Goal: Transaction & Acquisition: Download file/media

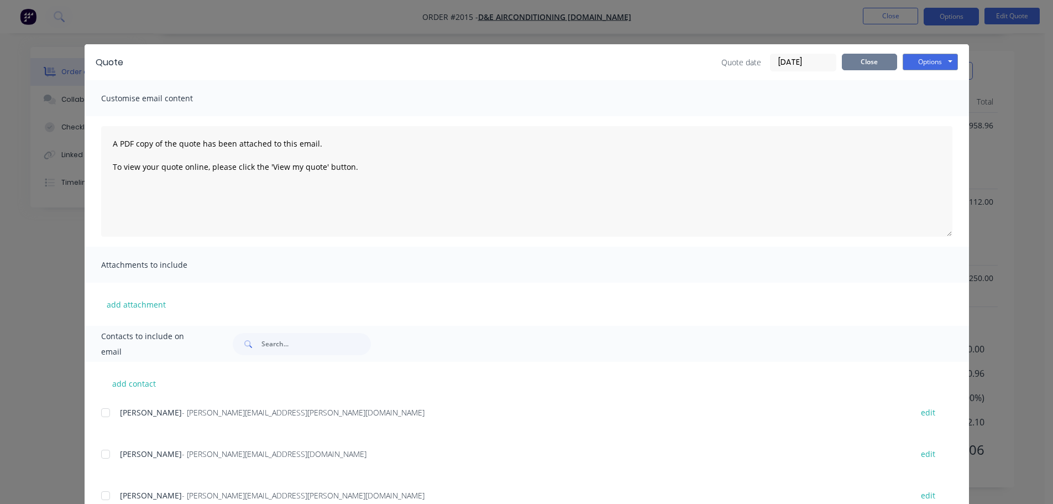
scroll to position [257, 0]
click at [861, 67] on button "Close" at bounding box center [869, 62] width 55 height 17
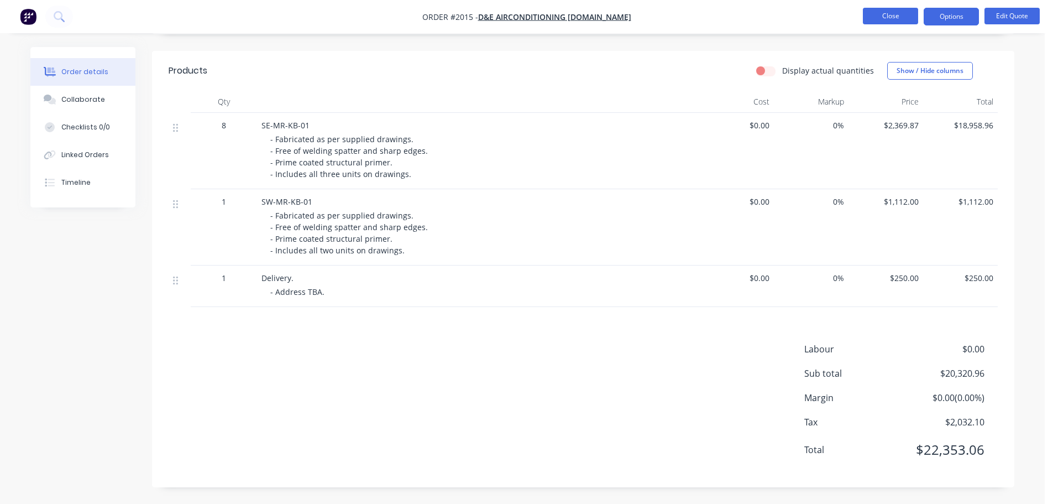
click at [865, 16] on button "Close" at bounding box center [890, 16] width 55 height 17
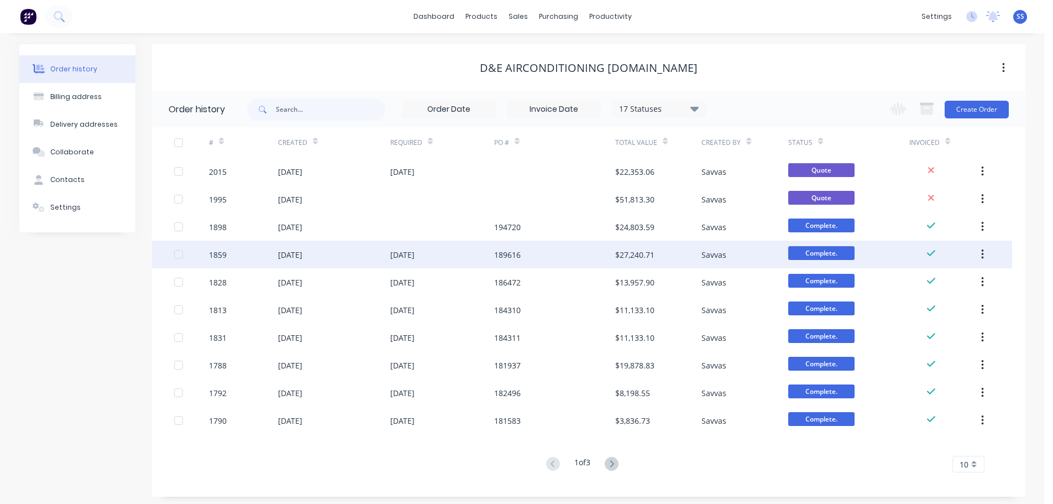
click at [586, 250] on div "189616" at bounding box center [554, 255] width 121 height 28
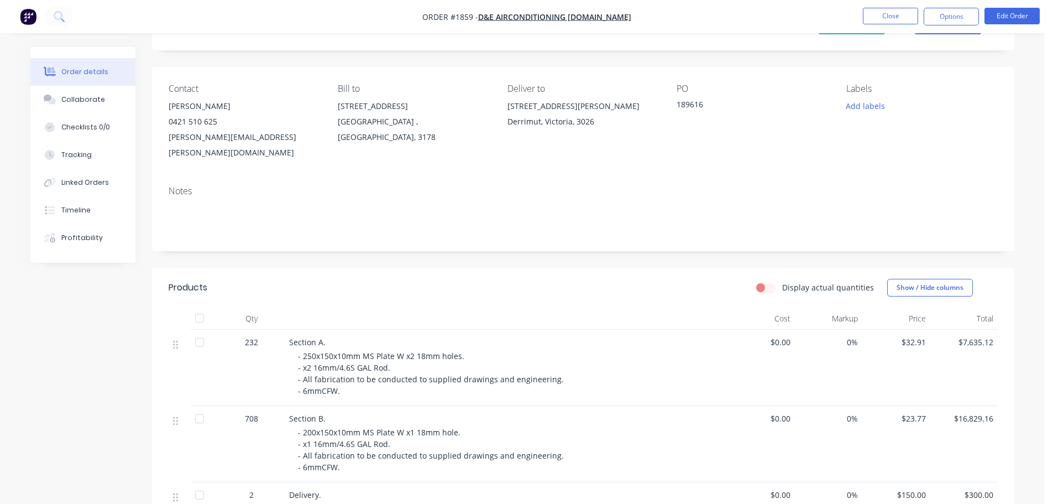
scroll to position [111, 0]
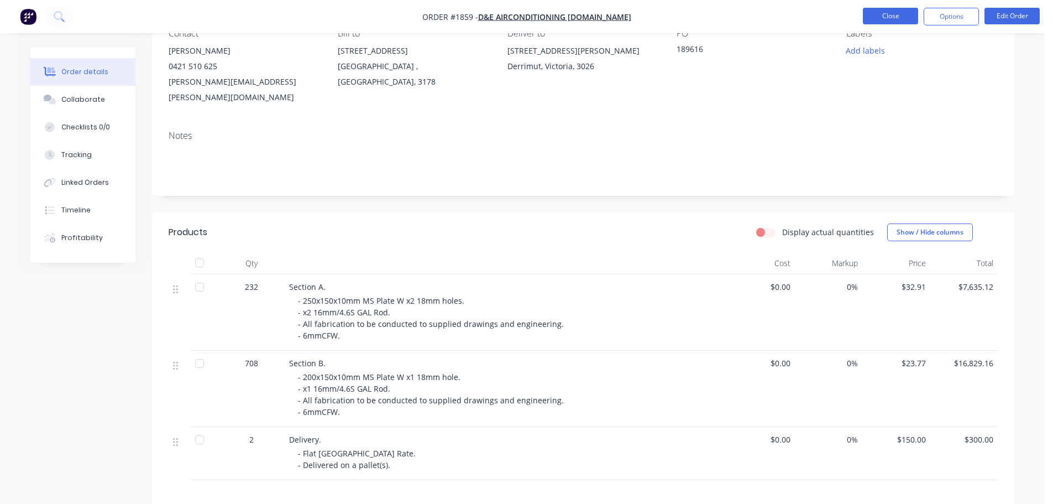
click at [901, 12] on button "Close" at bounding box center [890, 16] width 55 height 17
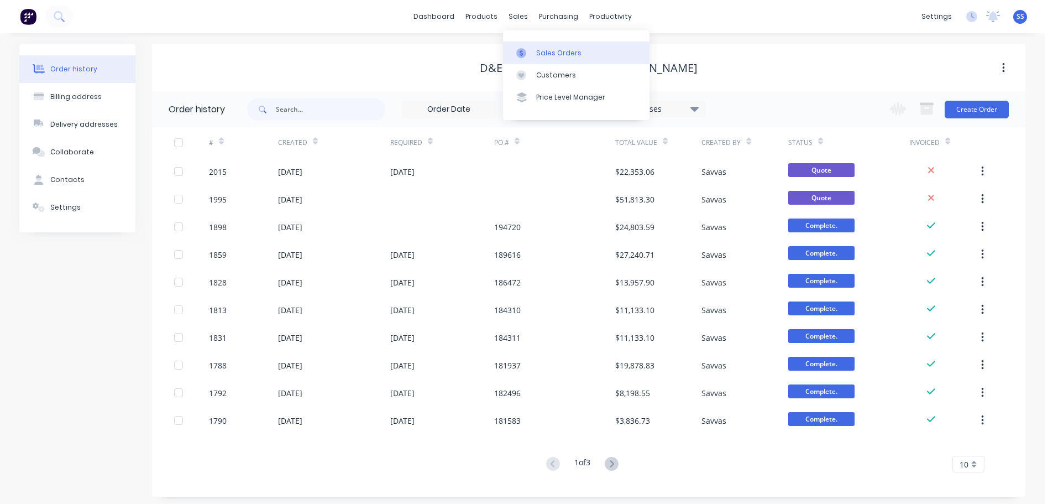
click at [532, 55] on div at bounding box center [524, 53] width 17 height 10
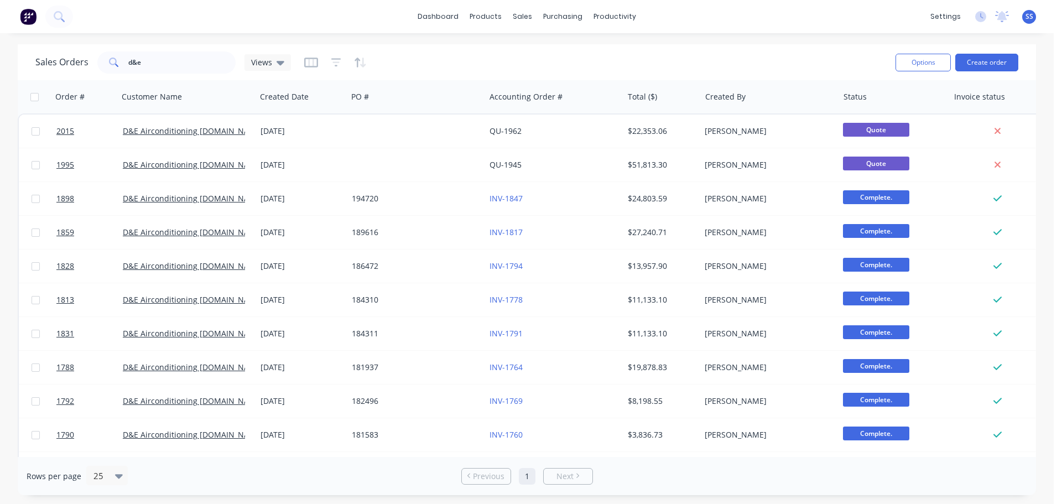
click at [179, 75] on div "Sales Orders d&e Views" at bounding box center [460, 62] width 851 height 27
click at [179, 71] on input "d&e" at bounding box center [182, 62] width 108 height 22
type input "d"
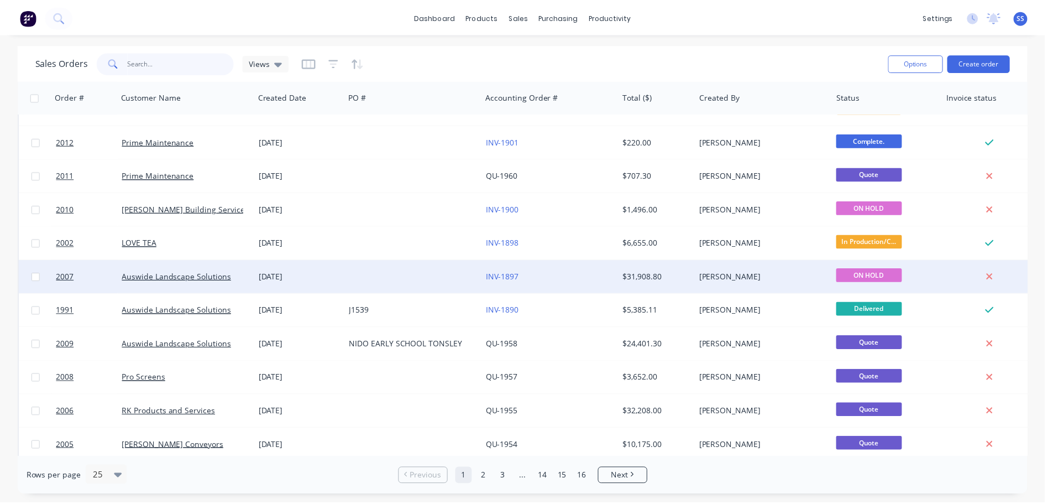
scroll to position [111, 0]
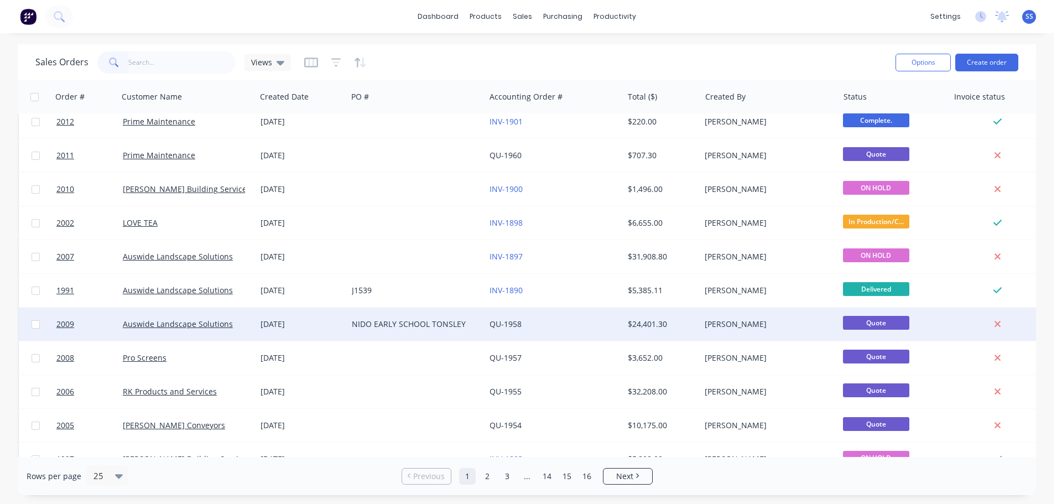
click at [398, 325] on div "NIDO EARLY SCHOOL TONSLEY" at bounding box center [413, 323] width 123 height 11
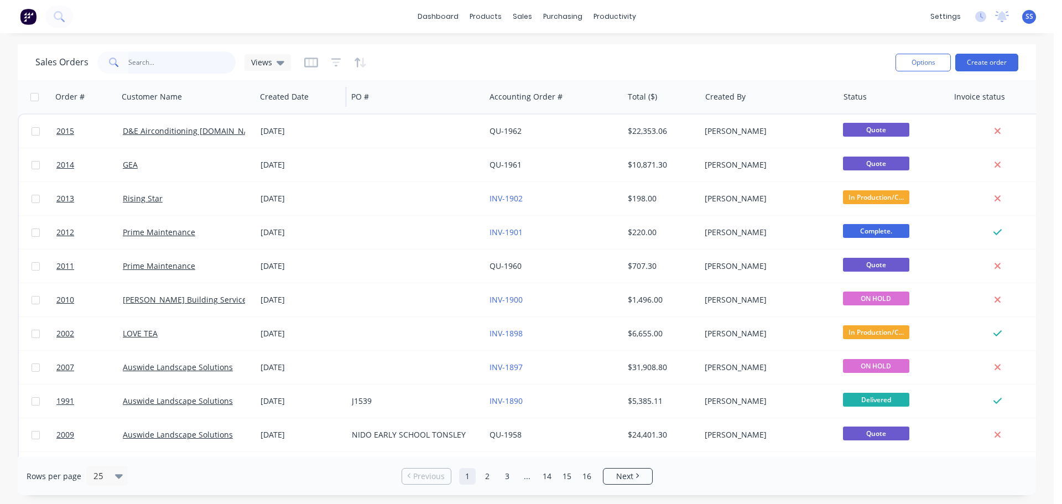
drag, startPoint x: 187, startPoint y: 61, endPoint x: 346, endPoint y: 108, distance: 165.9
click at [187, 61] on input "text" at bounding box center [182, 62] width 108 height 22
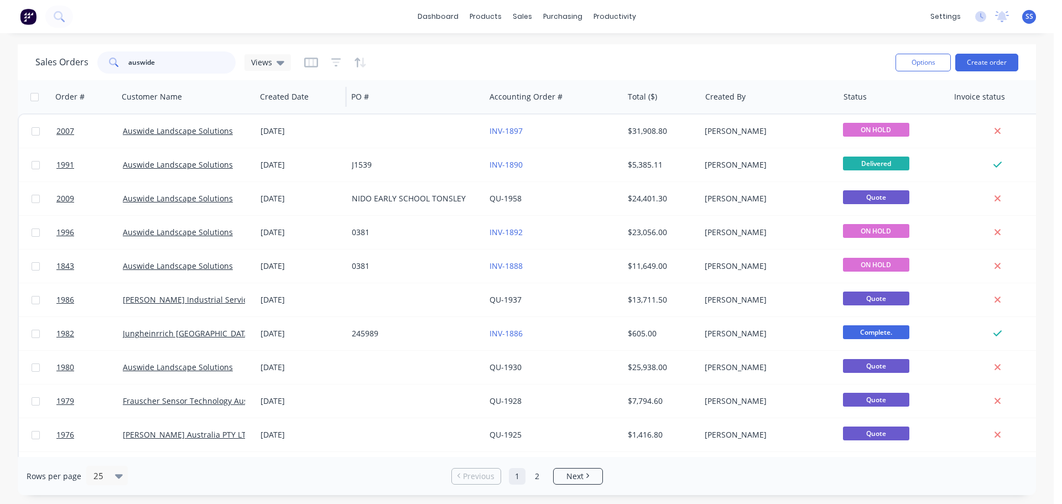
type input "auswide"
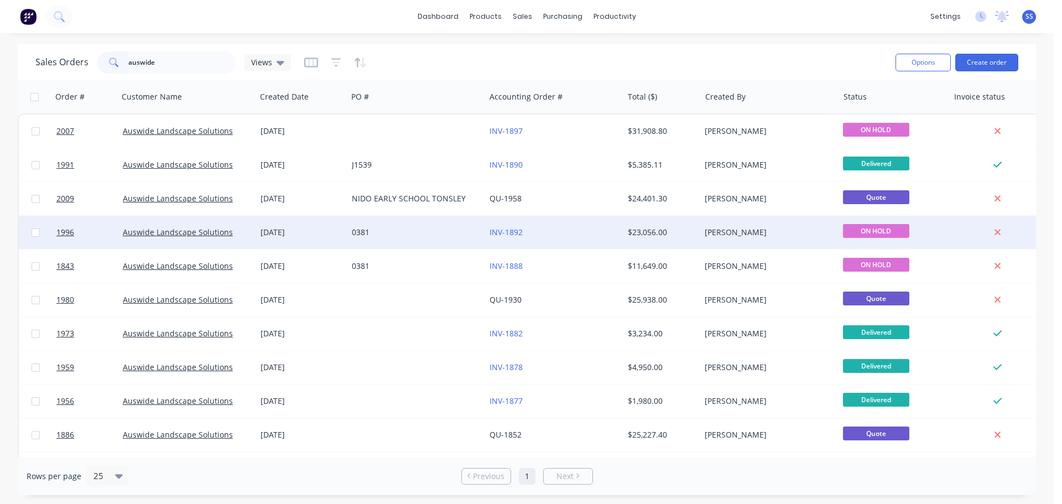
click at [462, 232] on div "0381" at bounding box center [413, 232] width 123 height 11
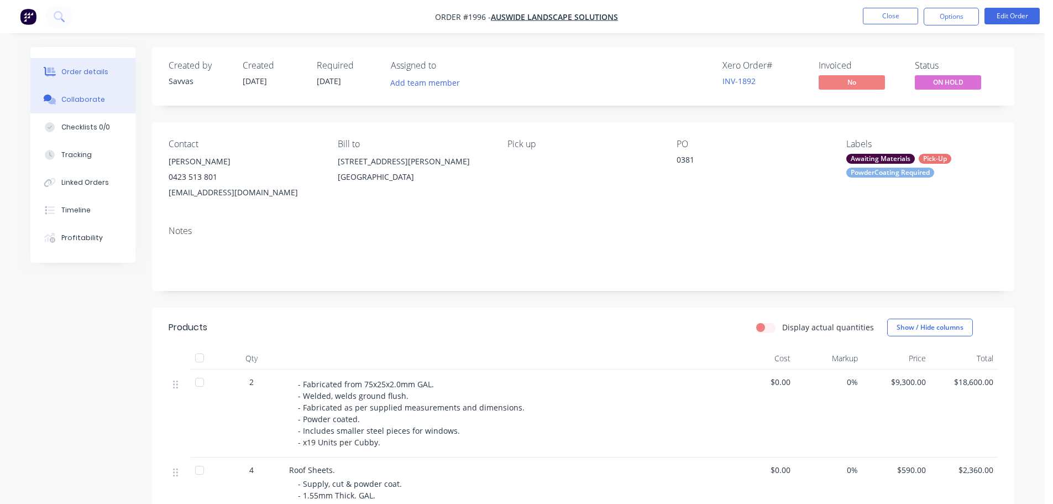
click at [89, 102] on div "Collaborate" at bounding box center [83, 100] width 44 height 10
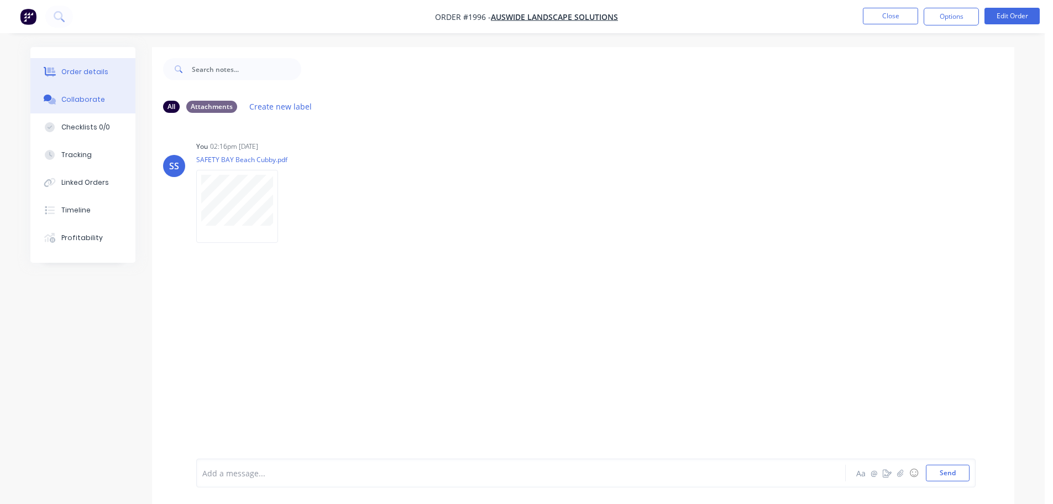
click at [110, 79] on button "Order details" at bounding box center [82, 72] width 105 height 28
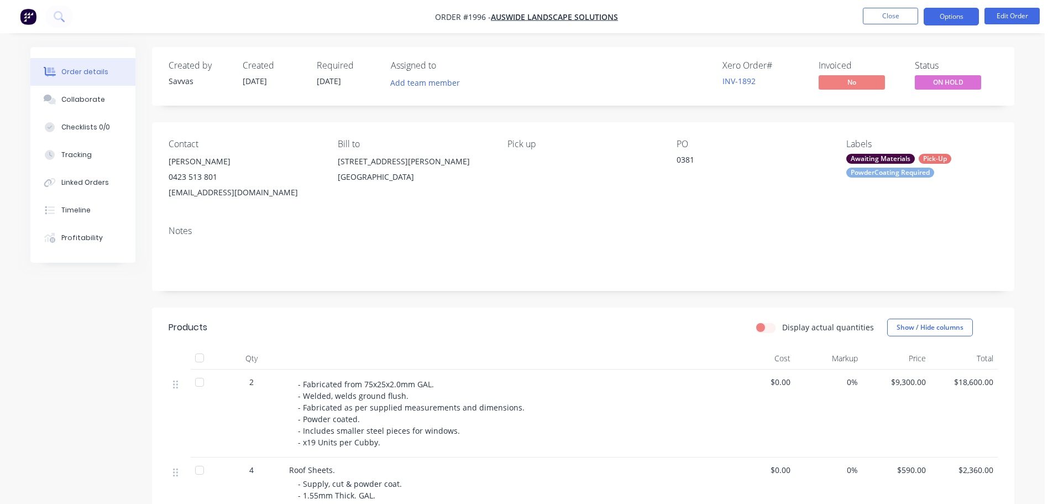
click at [973, 18] on button "Options" at bounding box center [951, 17] width 55 height 18
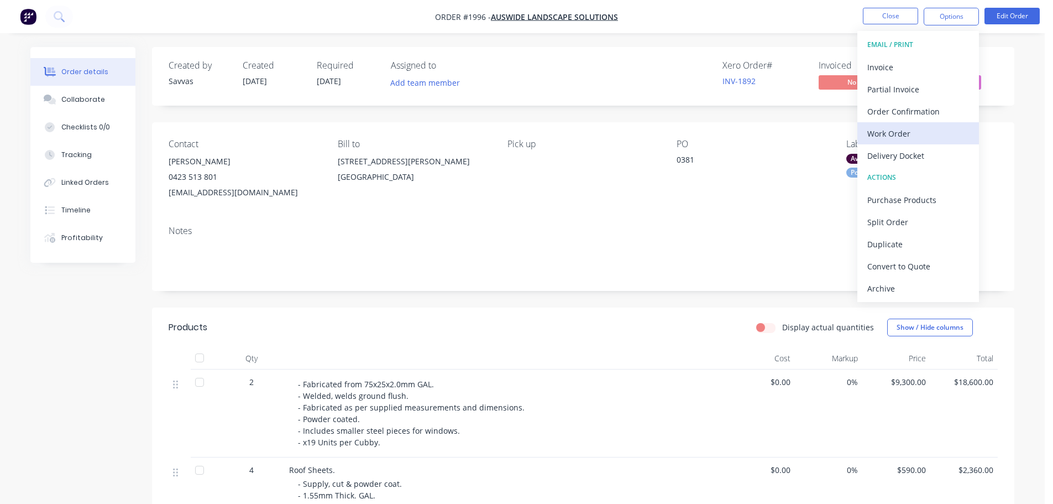
click at [934, 133] on div "Work Order" at bounding box center [919, 134] width 102 height 16
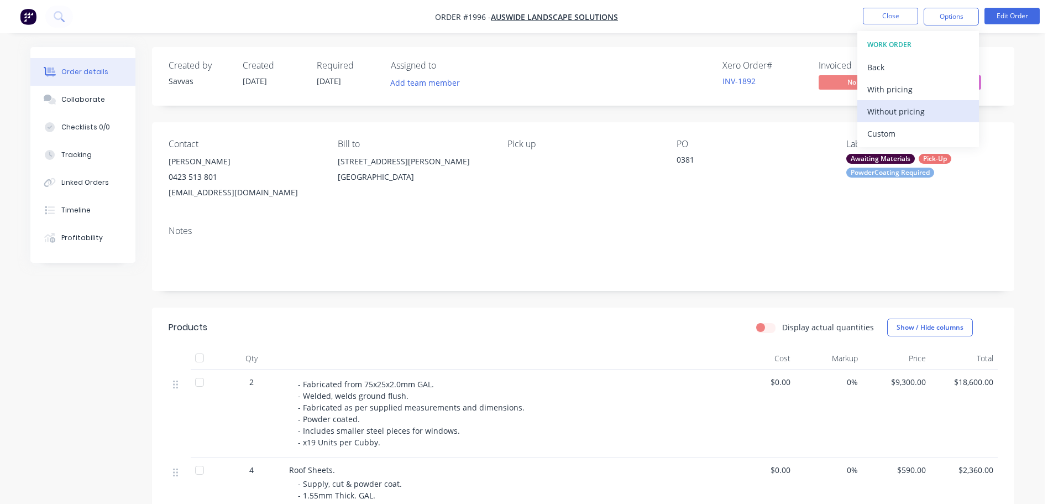
click at [910, 105] on div "Without pricing" at bounding box center [919, 111] width 102 height 16
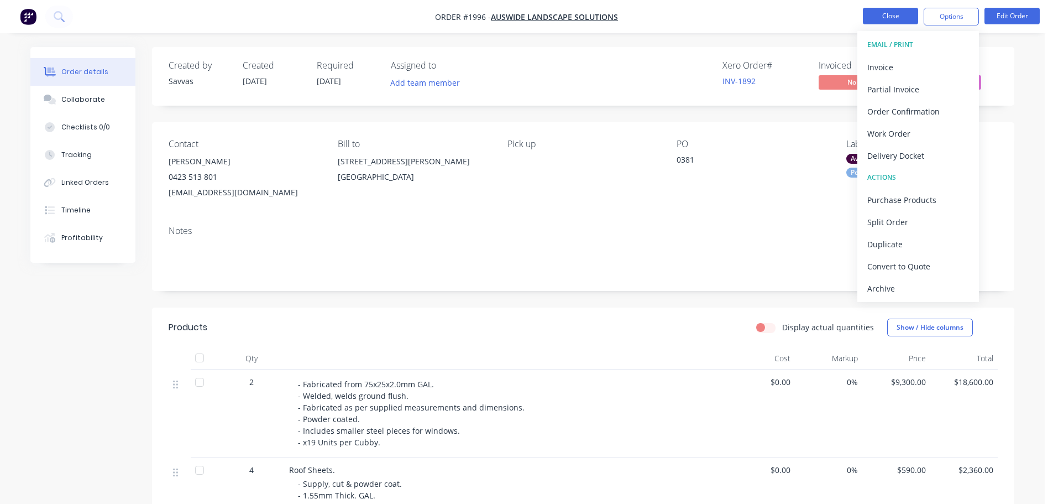
drag, startPoint x: 858, startPoint y: 15, endPoint x: 884, endPoint y: 21, distance: 26.7
click at [860, 15] on ul "Close Options EMAIL / PRINT Invoice Partial Invoice Order Confirmation Work Ord…" at bounding box center [951, 17] width 203 height 18
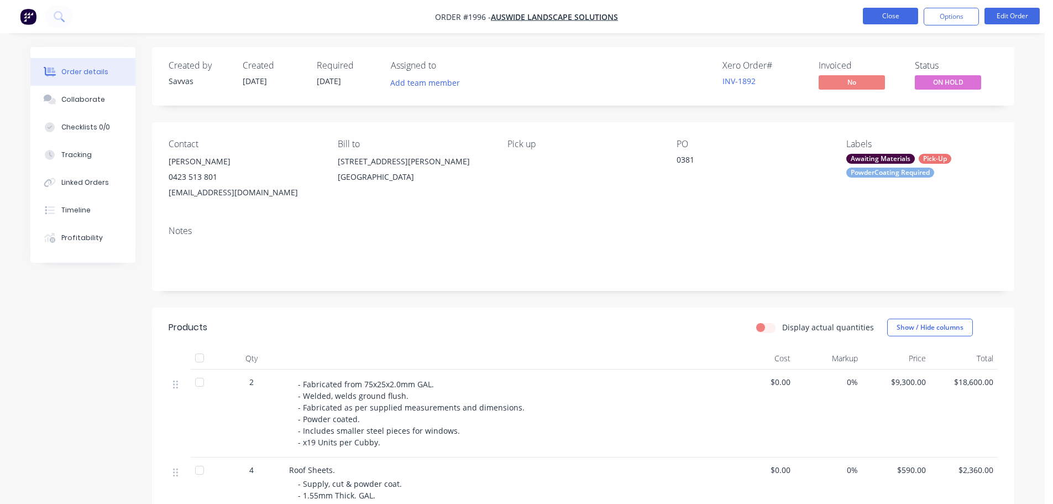
click at [884, 21] on button "Close" at bounding box center [890, 16] width 55 height 17
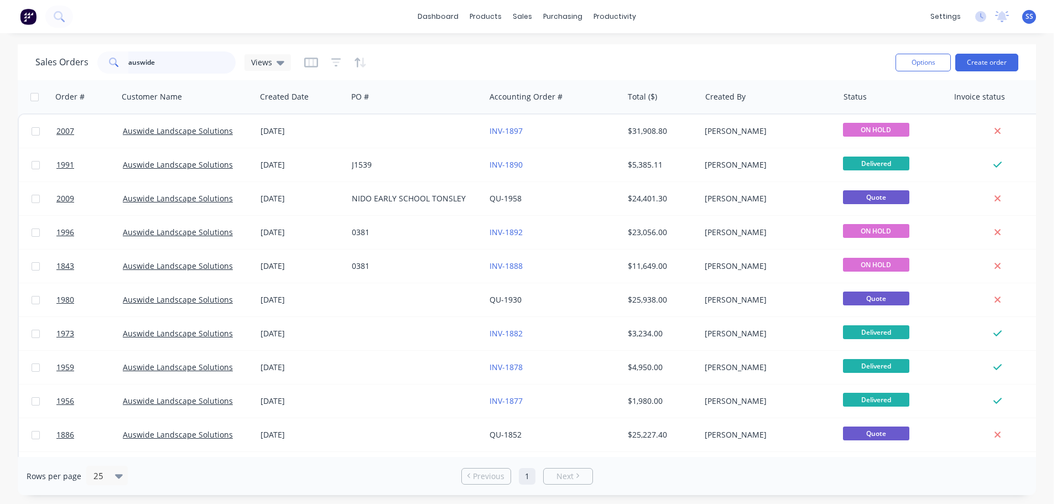
click at [217, 67] on input "auswide" at bounding box center [182, 62] width 108 height 22
type input "RL"
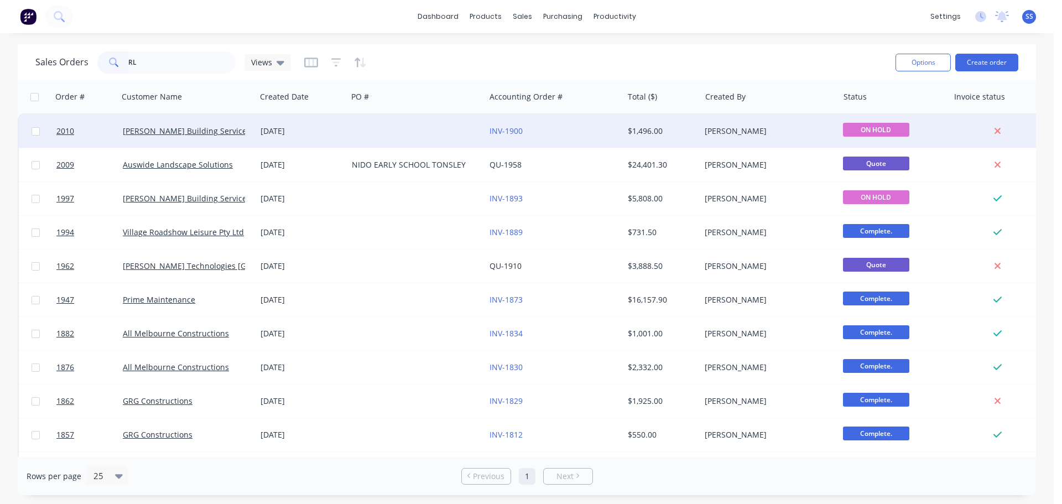
click at [399, 141] on div at bounding box center [416, 130] width 138 height 33
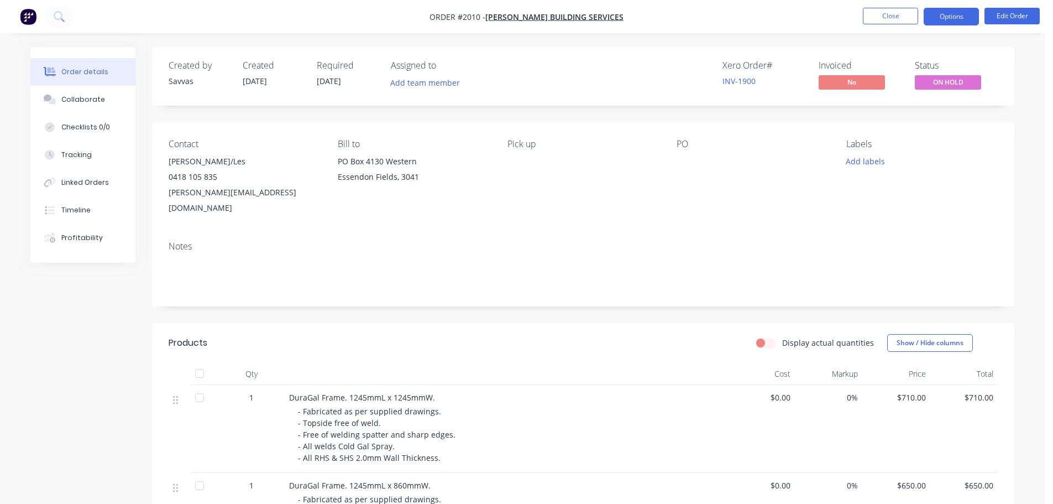
click at [963, 17] on button "Options" at bounding box center [951, 17] width 55 height 18
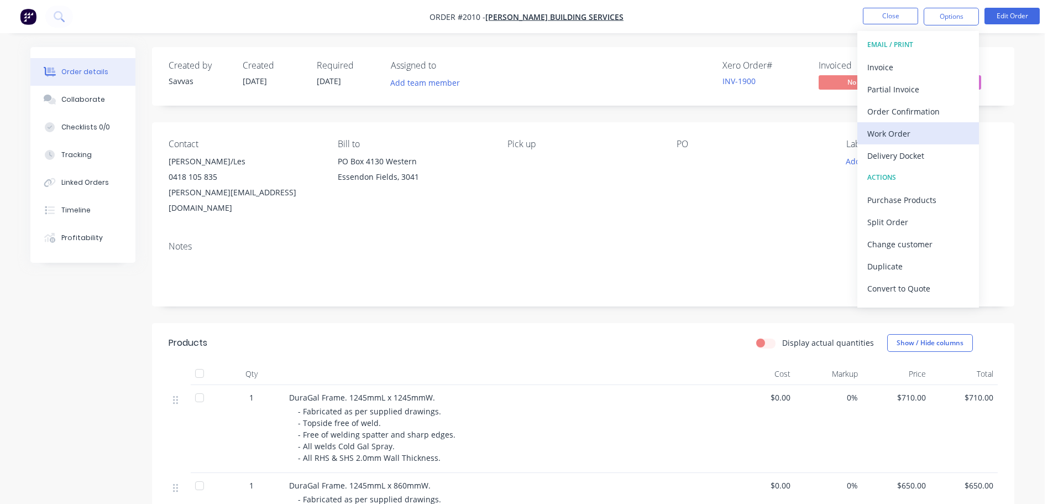
click at [899, 140] on div "Work Order" at bounding box center [919, 134] width 102 height 16
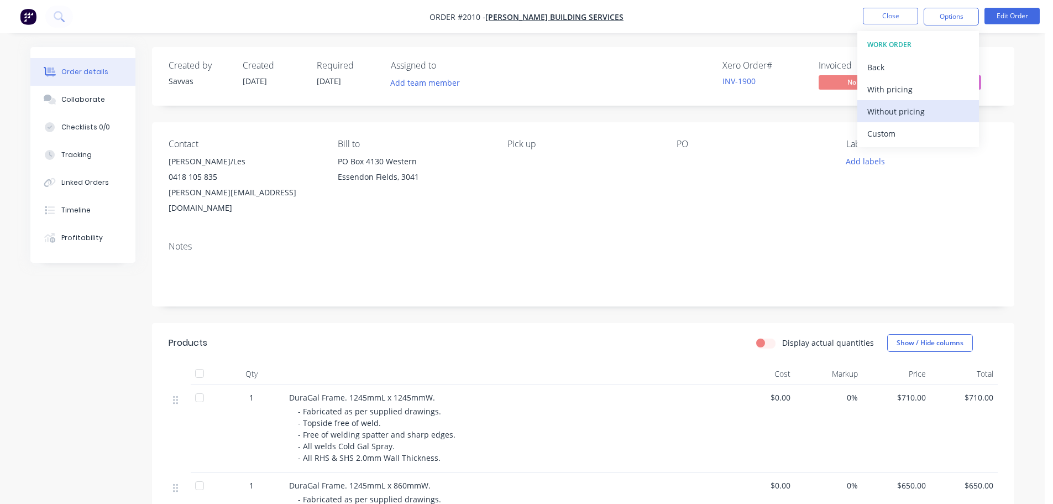
click at [899, 106] on div "Without pricing" at bounding box center [919, 111] width 102 height 16
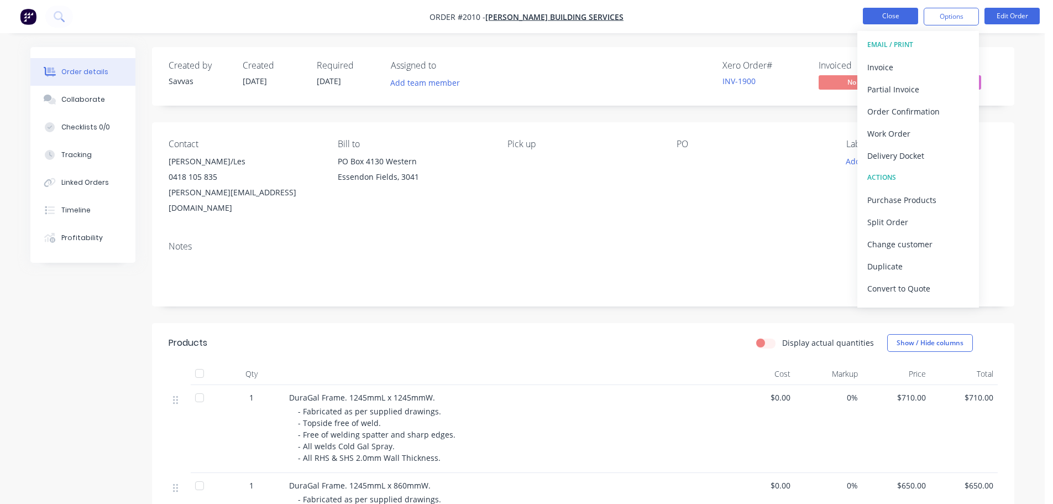
click at [902, 18] on button "Close" at bounding box center [890, 16] width 55 height 17
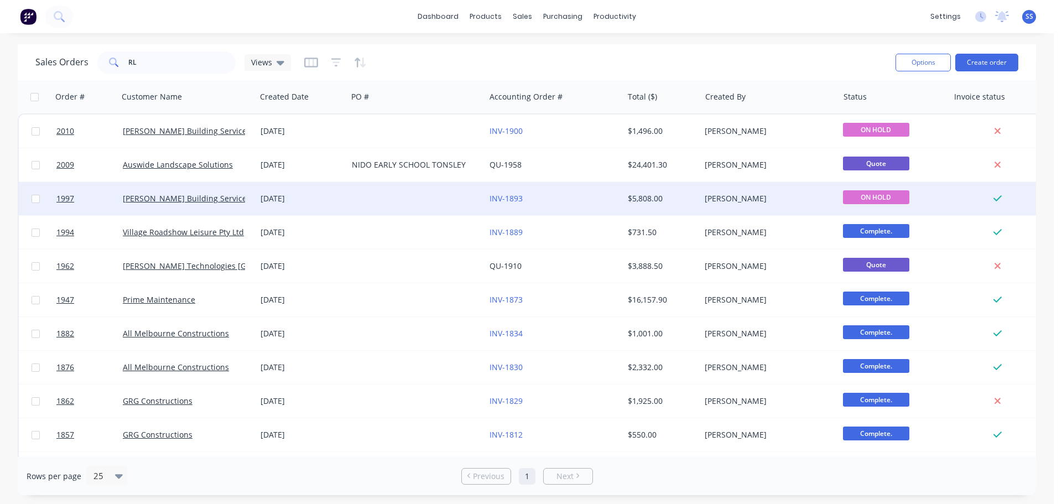
click at [352, 198] on div at bounding box center [416, 198] width 138 height 33
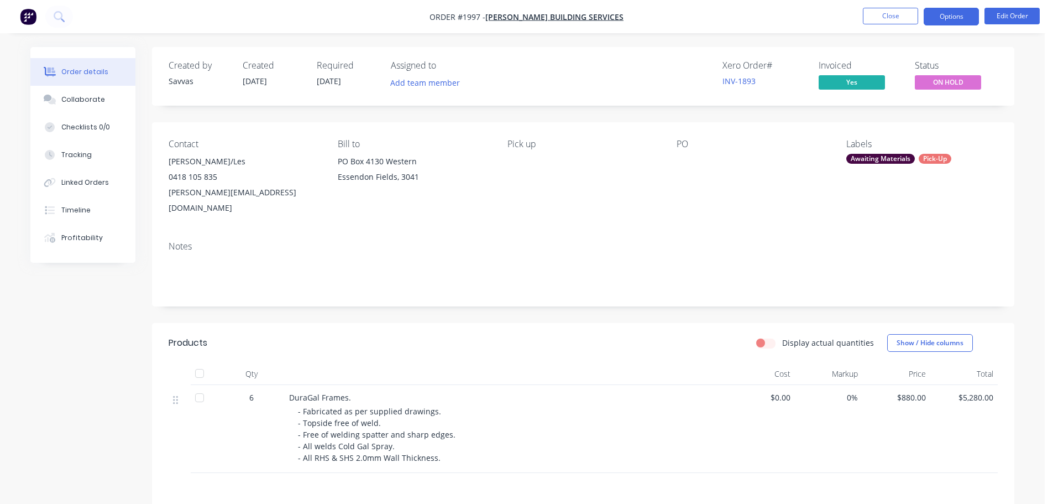
click at [972, 8] on button "Options" at bounding box center [951, 17] width 55 height 18
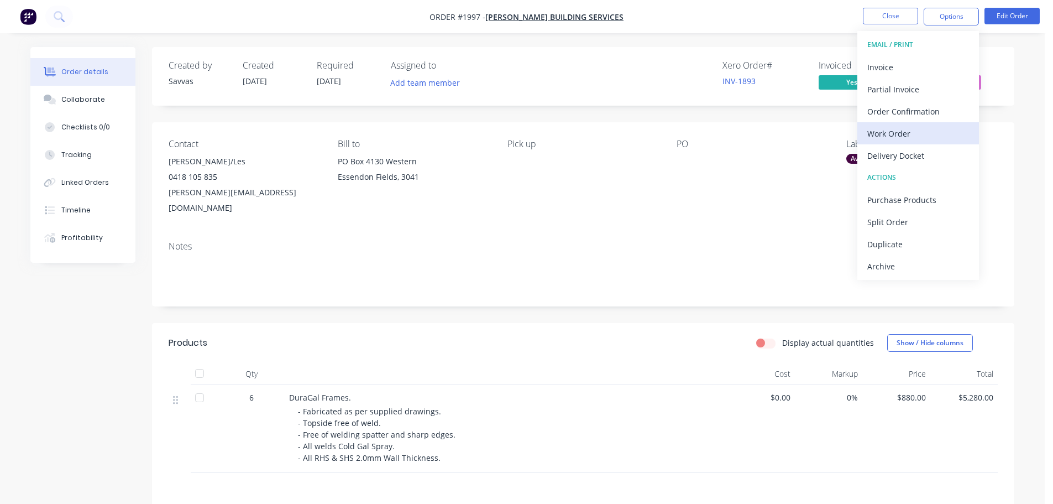
click at [909, 135] on div "Work Order" at bounding box center [919, 134] width 102 height 16
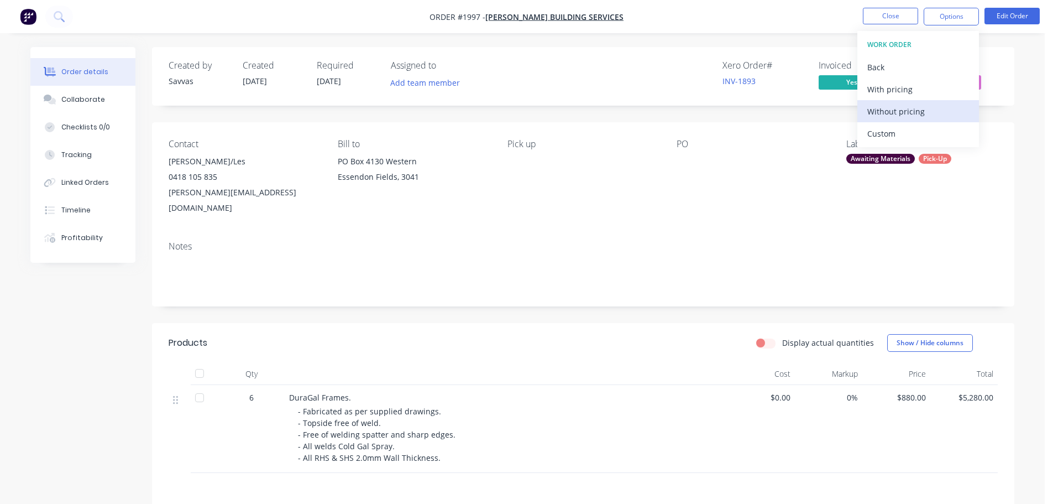
click at [917, 106] on div "Without pricing" at bounding box center [919, 111] width 102 height 16
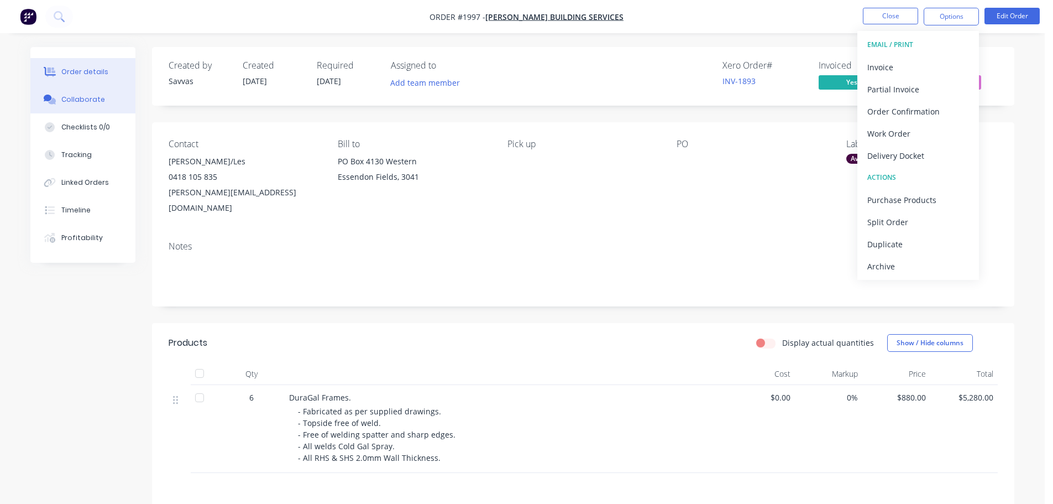
click at [82, 99] on div "Collaborate" at bounding box center [83, 100] width 44 height 10
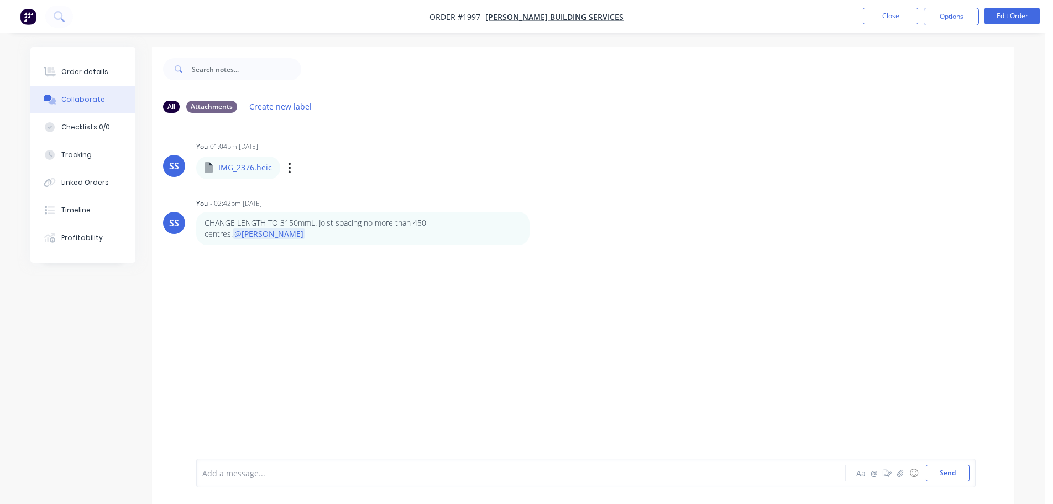
click at [255, 166] on p "IMG_2376.heic" at bounding box center [245, 167] width 54 height 11
click at [235, 169] on p "IMG_2376.heic" at bounding box center [245, 167] width 54 height 11
drag, startPoint x: 280, startPoint y: 166, endPoint x: 290, endPoint y: 166, distance: 10.5
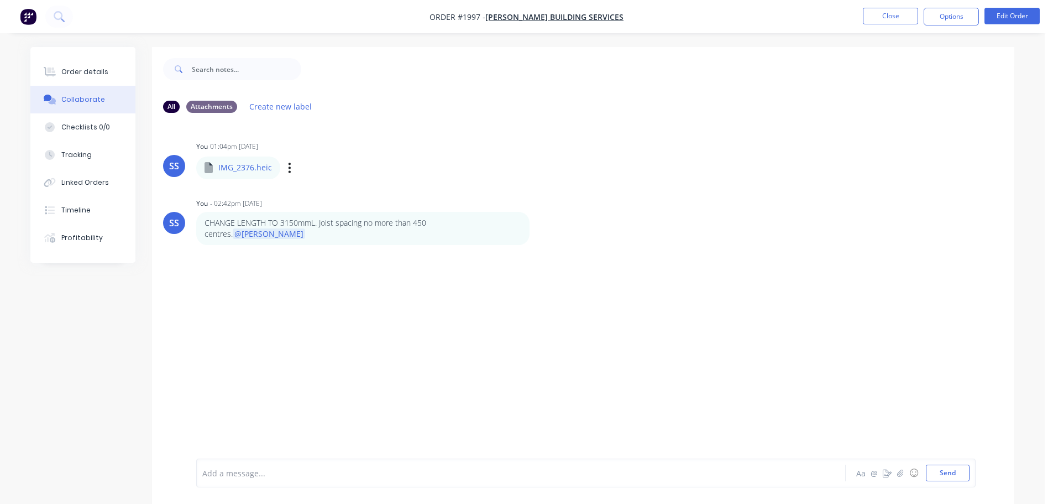
click at [281, 166] on div "IMG_2376.heic Labels Download Delete" at bounding box center [299, 167] width 207 height 23
click at [292, 165] on div "Labels Download Delete" at bounding box center [347, 168] width 124 height 16
click at [291, 168] on div "Labels Download Delete" at bounding box center [347, 168] width 124 height 16
click at [290, 168] on icon "button" at bounding box center [290, 168] width 2 height 10
click at [346, 191] on button "Download" at bounding box center [362, 197] width 124 height 25
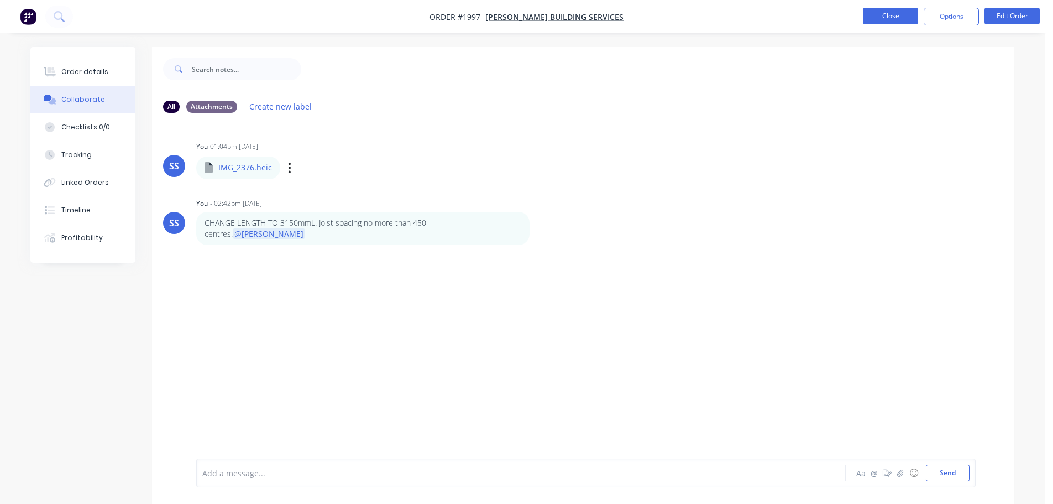
click at [884, 21] on button "Close" at bounding box center [890, 16] width 55 height 17
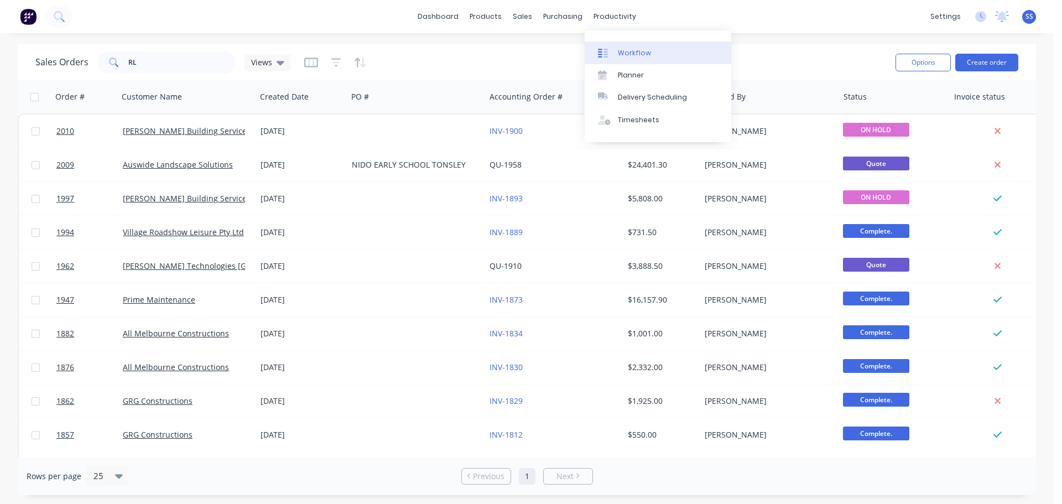
click at [641, 57] on div "Workflow" at bounding box center [634, 53] width 33 height 10
